Goal: Ask a question

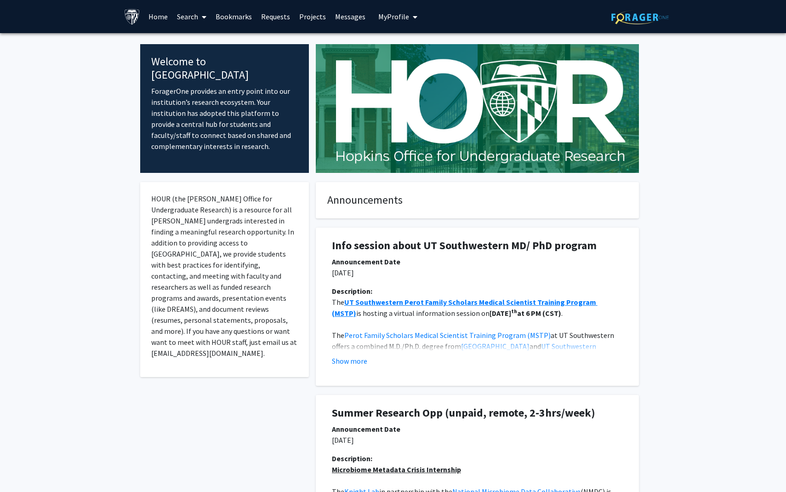
click at [196, 15] on link "Search" at bounding box center [191, 16] width 39 height 32
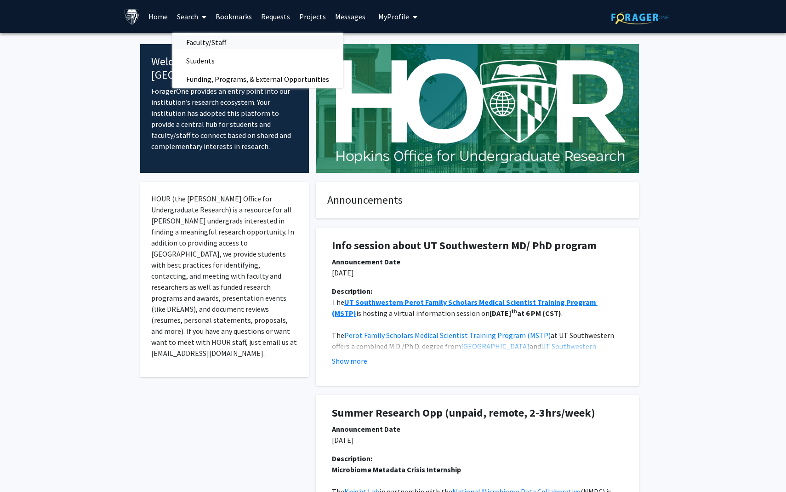
click at [204, 41] on span "Faculty/Staff" at bounding box center [206, 42] width 68 height 18
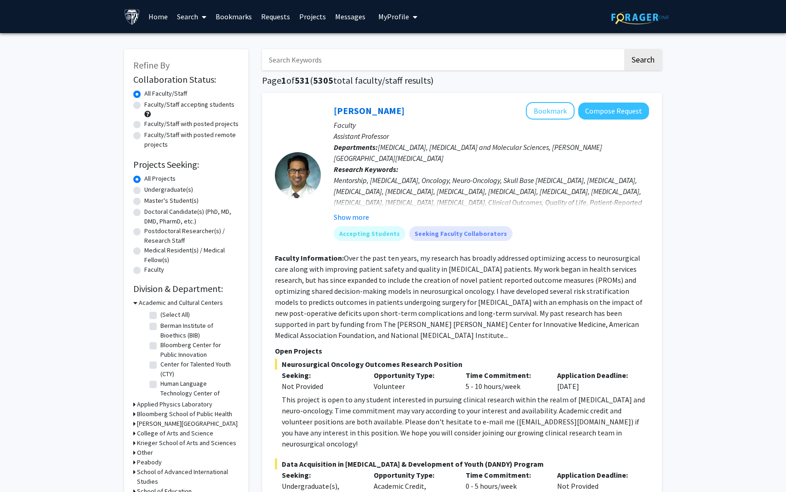
click at [165, 104] on label "Faculty/Staff accepting students" at bounding box center [189, 105] width 90 height 10
click at [150, 104] on input "Faculty/Staff accepting students" at bounding box center [147, 103] width 6 height 6
radio input "true"
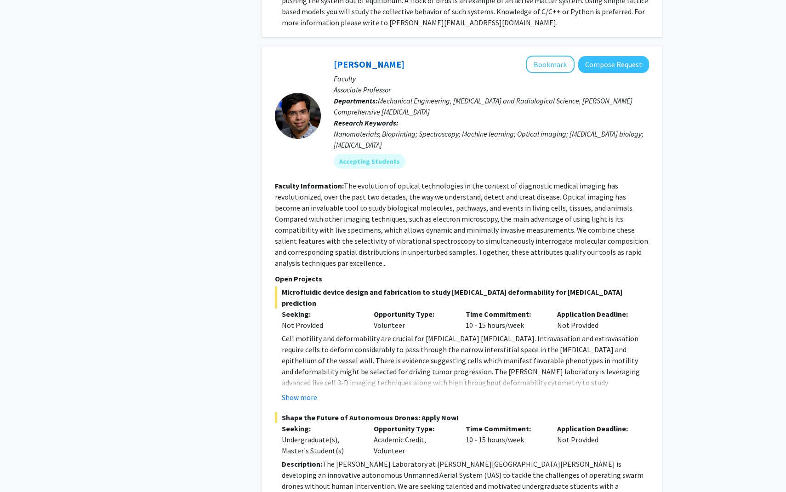
scroll to position [938, 0]
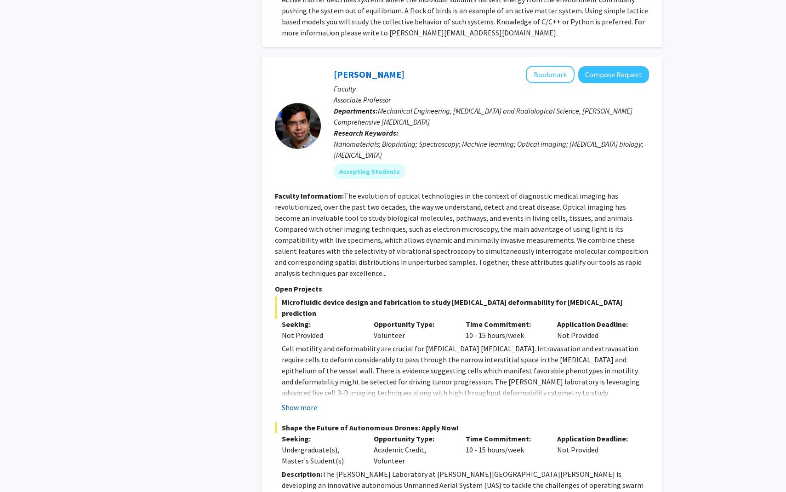
click at [296, 402] on button "Show more" at bounding box center [299, 407] width 35 height 11
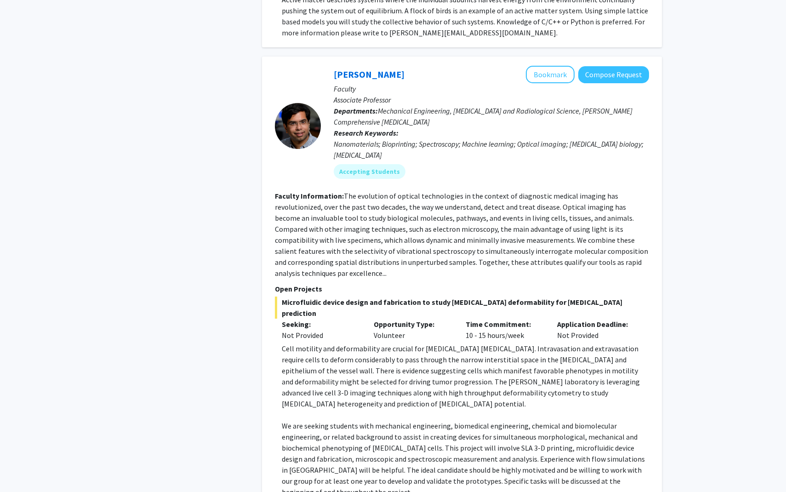
scroll to position [945, 0]
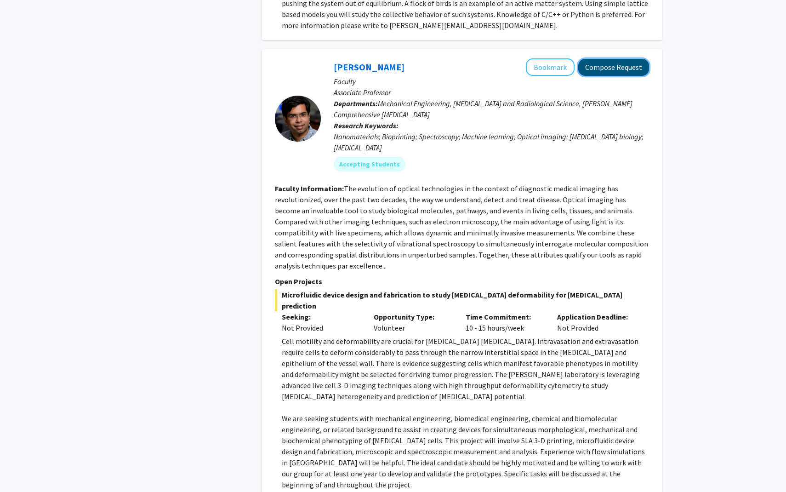
click at [457, 59] on button "Compose Request" at bounding box center [614, 67] width 71 height 17
